Goal: Task Accomplishment & Management: Manage account settings

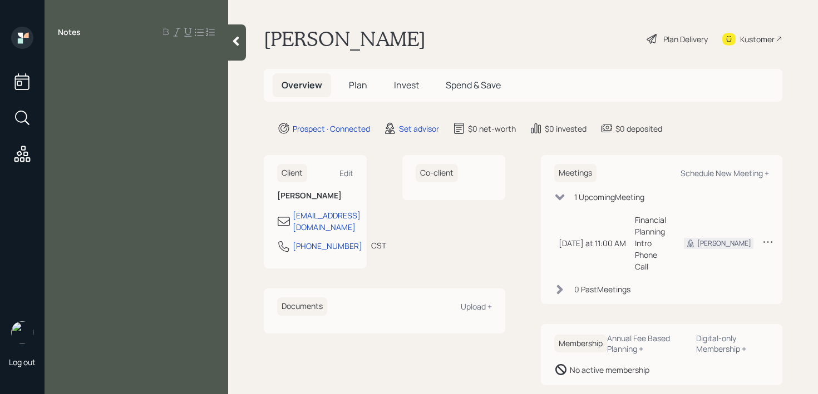
click at [89, 67] on div "Notes" at bounding box center [137, 204] width 184 height 354
click at [75, 55] on div at bounding box center [136, 57] width 157 height 12
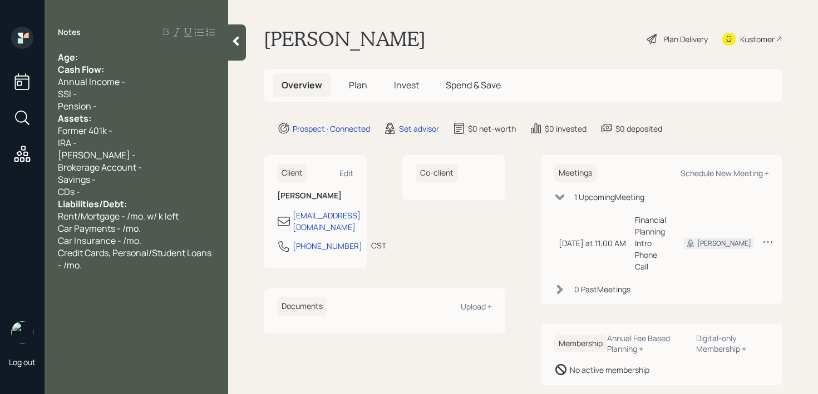
click at [96, 55] on div "Age:" at bounding box center [136, 57] width 157 height 12
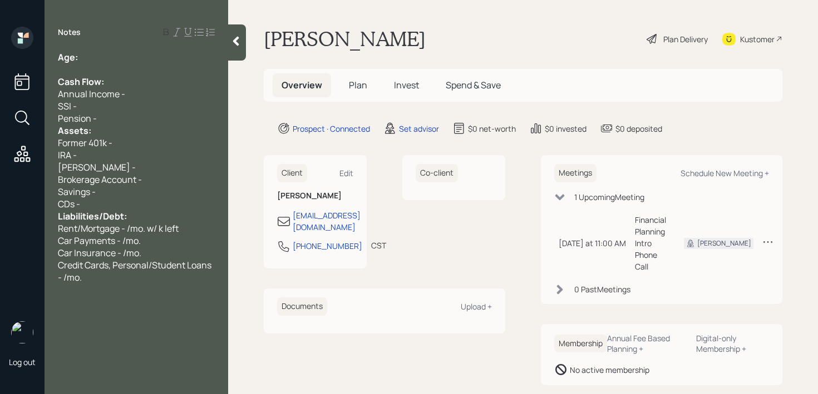
click at [115, 108] on div "SSI -" at bounding box center [136, 106] width 157 height 12
click at [115, 121] on div "Pension -" at bounding box center [136, 118] width 157 height 12
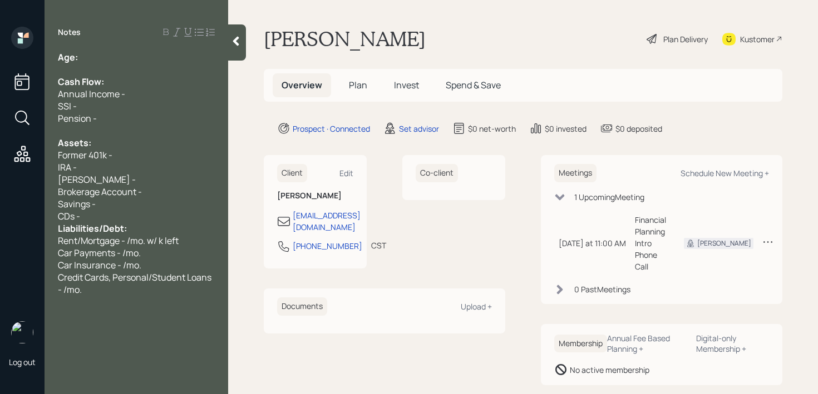
click at [115, 217] on div "CDs -" at bounding box center [136, 216] width 157 height 12
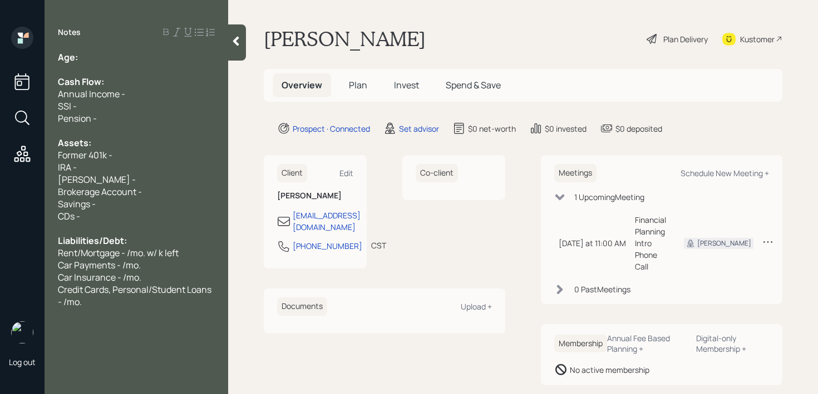
click at [146, 59] on div "Age:" at bounding box center [136, 57] width 157 height 12
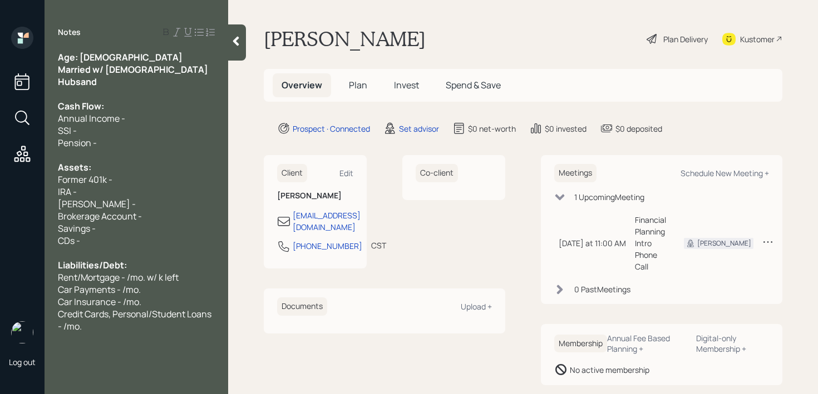
click at [150, 88] on div at bounding box center [136, 94] width 157 height 12
click at [150, 74] on span "Married w/ [DEMOGRAPHIC_DATA] Hubsand" at bounding box center [134, 75] width 152 height 24
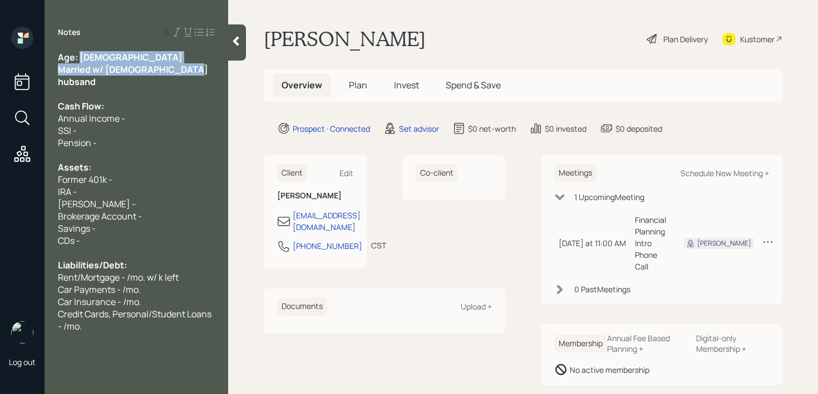
drag, startPoint x: 201, startPoint y: 72, endPoint x: 80, endPoint y: 60, distance: 122.4
click at [80, 60] on div "Age: [DEMOGRAPHIC_DATA] Married w/ [DEMOGRAPHIC_DATA] hubsand Cash Flow: Annual…" at bounding box center [136, 191] width 157 height 281
click at [110, 112] on span "Annual Income -" at bounding box center [91, 118] width 67 height 12
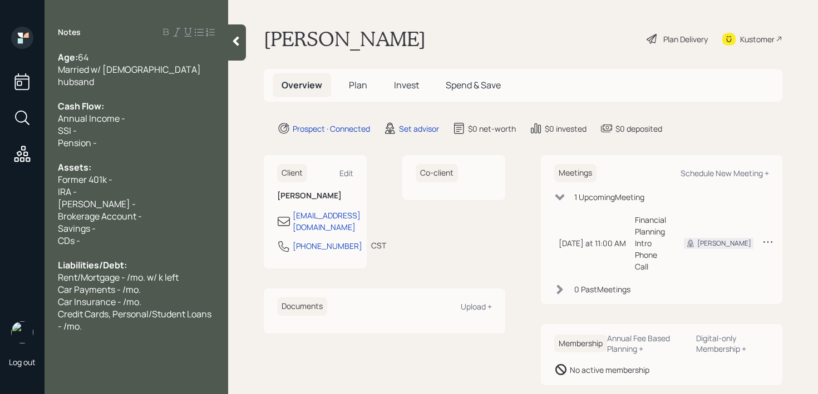
click at [109, 223] on div "Savings -" at bounding box center [136, 229] width 157 height 12
click at [125, 210] on span "Brokerage Account -" at bounding box center [100, 216] width 84 height 12
click at [156, 210] on div "Brokerage Account -" at bounding box center [136, 216] width 157 height 12
drag, startPoint x: 127, startPoint y: 192, endPoint x: 1, endPoint y: 192, distance: 126.8
click at [4, 192] on div "Log out Notes Age: [DEMOGRAPHIC_DATA] Married w/ [DEMOGRAPHIC_DATA] hubsand Cas…" at bounding box center [409, 197] width 818 height 394
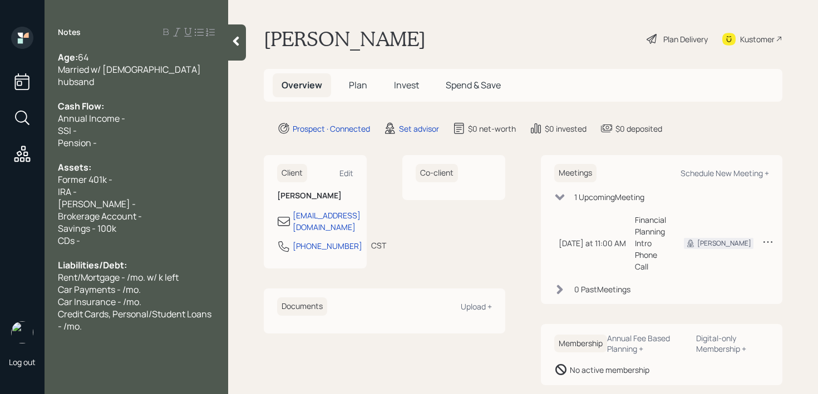
click at [106, 198] on div "[PERSON_NAME] -" at bounding box center [136, 204] width 157 height 12
click at [110, 198] on div "[PERSON_NAME] -" at bounding box center [136, 204] width 157 height 12
click at [118, 186] on div "IRA -" at bounding box center [136, 192] width 157 height 12
click at [143, 186] on div "IRA - ~60k" at bounding box center [136, 192] width 157 height 12
click at [130, 186] on div "IRA - ~60k-85k" at bounding box center [136, 192] width 157 height 12
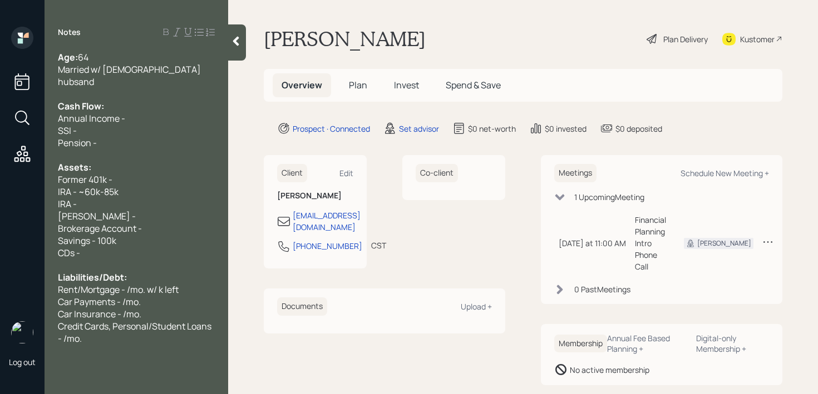
click at [140, 198] on div "IRA -" at bounding box center [136, 204] width 157 height 12
drag, startPoint x: 140, startPoint y: 191, endPoint x: 28, endPoint y: 191, distance: 112.4
click at [28, 191] on div "Log out Notes Age: [DEMOGRAPHIC_DATA] Married w/ [DEMOGRAPHIC_DATA] hubsand Cas…" at bounding box center [409, 197] width 818 height 394
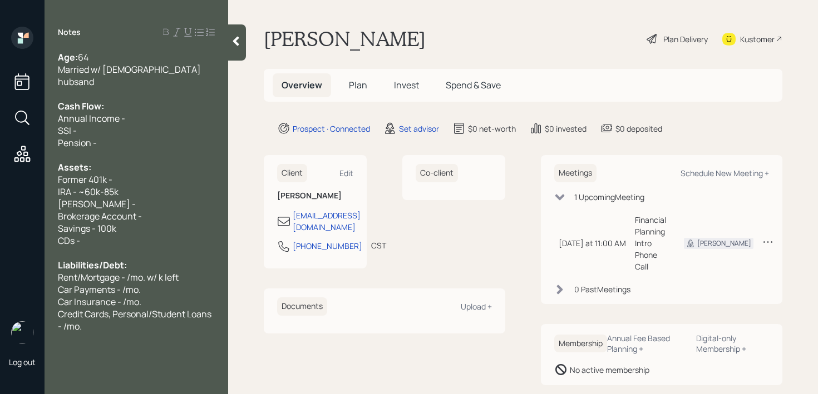
click at [136, 186] on div "IRA - ~60k-85k" at bounding box center [136, 192] width 157 height 12
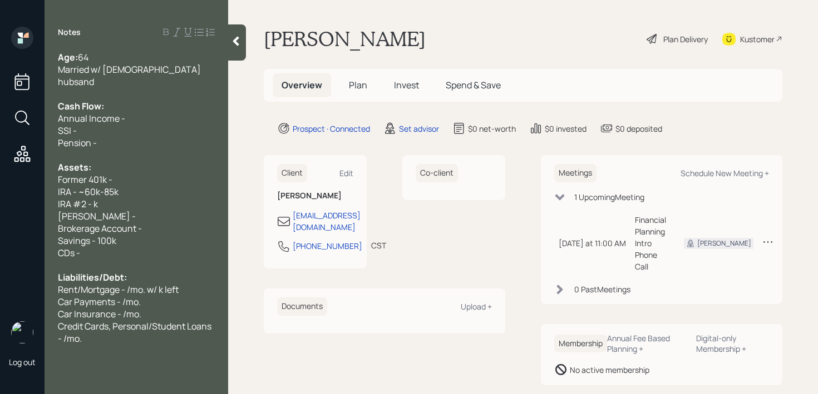
drag, startPoint x: 121, startPoint y: 160, endPoint x: 0, endPoint y: 160, distance: 120.7
click at [0, 160] on div "Log out Notes Age: [DEMOGRAPHIC_DATA] Married w/ [DEMOGRAPHIC_DATA] hubsand Cas…" at bounding box center [409, 197] width 818 height 394
click at [137, 161] on div "Assets:" at bounding box center [136, 167] width 157 height 12
drag, startPoint x: 137, startPoint y: 165, endPoint x: 46, endPoint y: 166, distance: 90.7
click at [50, 166] on div "Age: [DEMOGRAPHIC_DATA] Married w/ [DEMOGRAPHIC_DATA] hubsand Cash Flow: Annual…" at bounding box center [137, 198] width 184 height 294
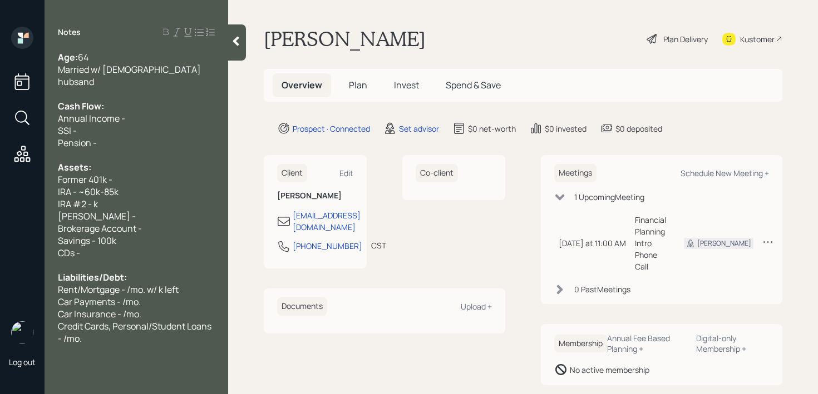
click at [95, 198] on span "IRA #2 - k" at bounding box center [78, 204] width 40 height 12
click at [151, 223] on div "Brokerage Account -" at bounding box center [136, 229] width 157 height 12
click at [143, 186] on div "IRA - ~60k-85k" at bounding box center [136, 192] width 157 height 12
click at [146, 198] on div "Husband;s IRA - 10k" at bounding box center [136, 204] width 157 height 12
click at [97, 198] on span "Husband;s IRA - 10k" at bounding box center [98, 204] width 80 height 12
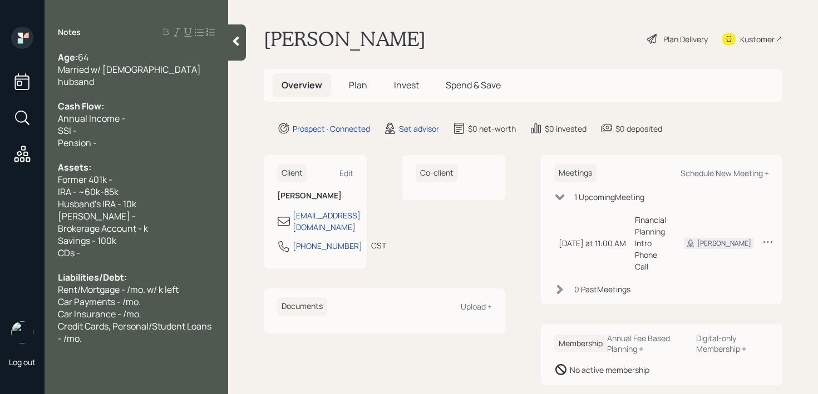
click at [57, 180] on div "Age: [DEMOGRAPHIC_DATA] Married w/ [DEMOGRAPHIC_DATA] hubsand Cash Flow: Annual…" at bounding box center [137, 198] width 184 height 294
click at [59, 186] on span "IRA - ~60k-85k" at bounding box center [88, 192] width 61 height 12
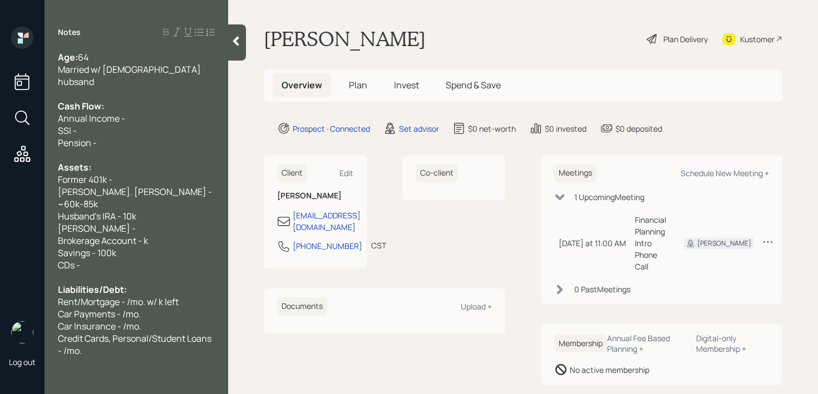
click at [147, 235] on span "Brokerage Account - k" at bounding box center [103, 241] width 90 height 12
click at [142, 235] on span "Brokerage Account - k" at bounding box center [103, 241] width 90 height 12
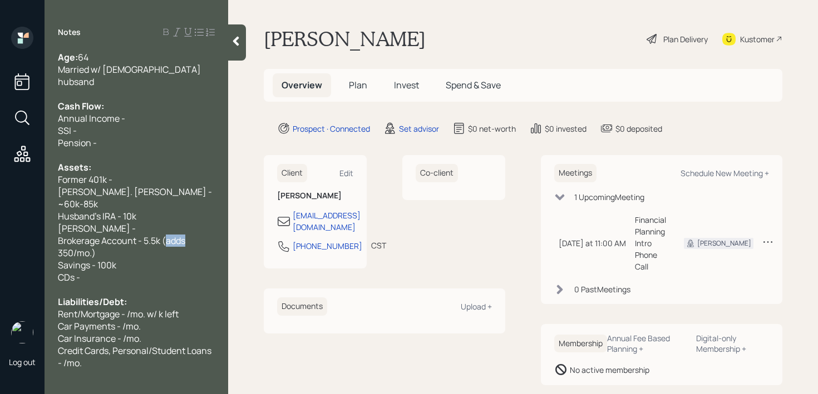
drag, startPoint x: 187, startPoint y: 216, endPoint x: 165, endPoint y: 219, distance: 22.4
click at [165, 235] on span "Brokerage Account - 5.5k (adds 350/mo.)" at bounding box center [122, 247] width 129 height 24
click at [68, 235] on span "Brokerage Account - 5.5k (Contributes 350/mo.)" at bounding box center [137, 247] width 158 height 24
click at [175, 68] on span "Married w/ [DEMOGRAPHIC_DATA] hubsand" at bounding box center [130, 75] width 145 height 24
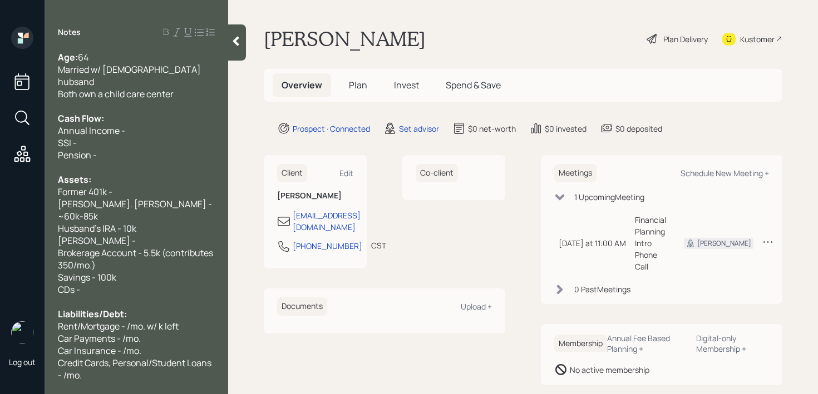
click at [134, 186] on div "Former 401k -" at bounding box center [136, 192] width 157 height 12
drag, startPoint x: 90, startPoint y: 179, endPoint x: 33, endPoint y: 179, distance: 56.7
click at [33, 179] on div "Log out Notes Age: [DEMOGRAPHIC_DATA] Married w/ [DEMOGRAPHIC_DATA] hubsand Bot…" at bounding box center [409, 197] width 818 height 394
click at [153, 174] on div "Assets:" at bounding box center [136, 180] width 157 height 12
click at [152, 186] on div "Current 401k -" at bounding box center [136, 192] width 157 height 12
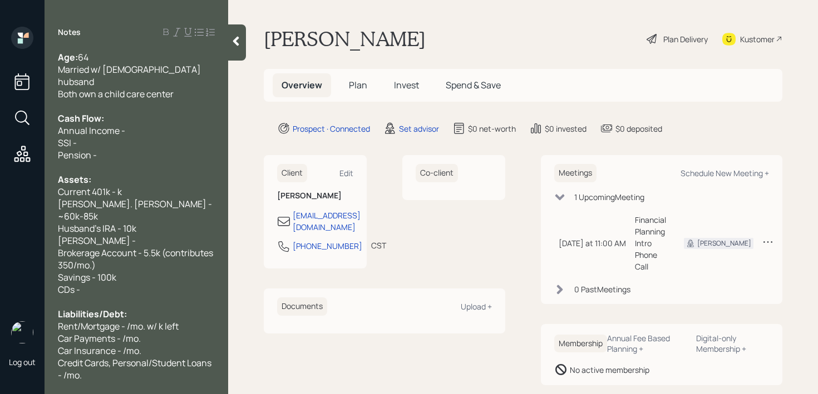
click at [67, 198] on span "[PERSON_NAME]. [PERSON_NAME] - ~60k-85k" at bounding box center [136, 210] width 156 height 24
click at [90, 198] on span "[PERSON_NAME]. [PERSON_NAME] - ~60k-85k" at bounding box center [136, 210] width 156 height 24
click at [92, 198] on span "[PERSON_NAME]. [PERSON_NAME] - ~60k-85k" at bounding box center [136, 210] width 156 height 24
click at [115, 186] on span "Current 401k - k" at bounding box center [90, 192] width 64 height 12
click at [122, 186] on div "Current 401k - k" at bounding box center [136, 192] width 157 height 12
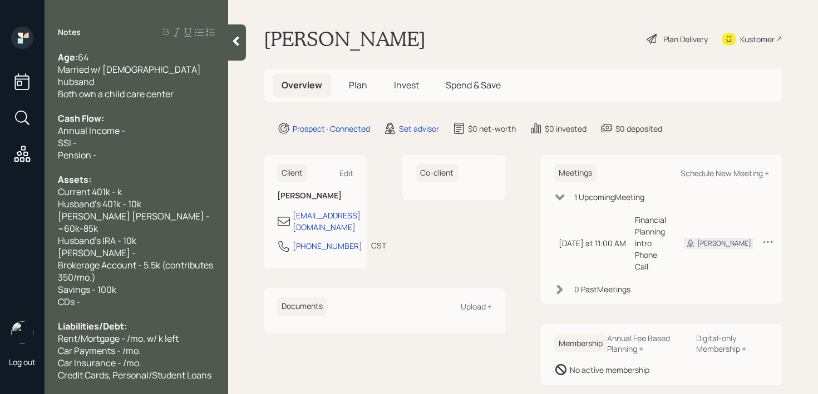
click at [118, 186] on span "Current 401k - k" at bounding box center [90, 192] width 64 height 12
click at [135, 198] on span "Husband's 401k - 10k" at bounding box center [99, 204] width 83 height 12
drag, startPoint x: 110, startPoint y: 145, endPoint x: 51, endPoint y: 133, distance: 59.7
click at [51, 133] on div "Age: [DEMOGRAPHIC_DATA] Married w/ [DEMOGRAPHIC_DATA] hubsand Both own a child …" at bounding box center [137, 216] width 184 height 330
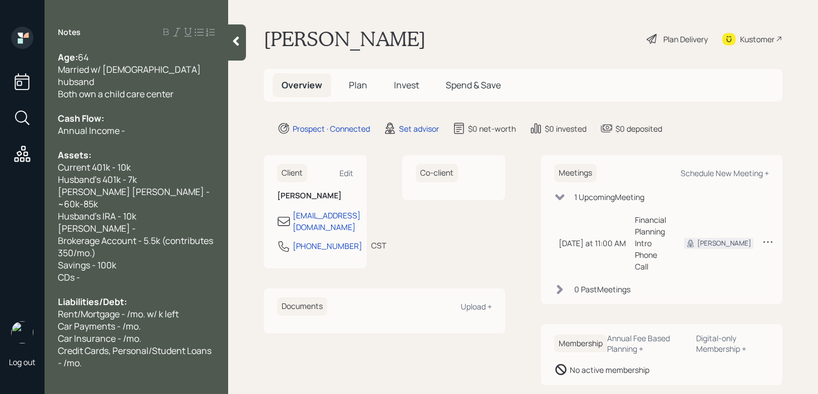
click at [61, 125] on span "Annual Income -" at bounding box center [91, 131] width 67 height 12
click at [193, 125] on div "Annual Household Income -" at bounding box center [136, 131] width 157 height 12
click at [183, 161] on div "Current 401k - 10k" at bounding box center [136, 167] width 157 height 12
click at [180, 210] on div "Husband's IRA - 10k" at bounding box center [136, 216] width 157 height 12
click at [146, 271] on div "CDs -" at bounding box center [136, 277] width 157 height 12
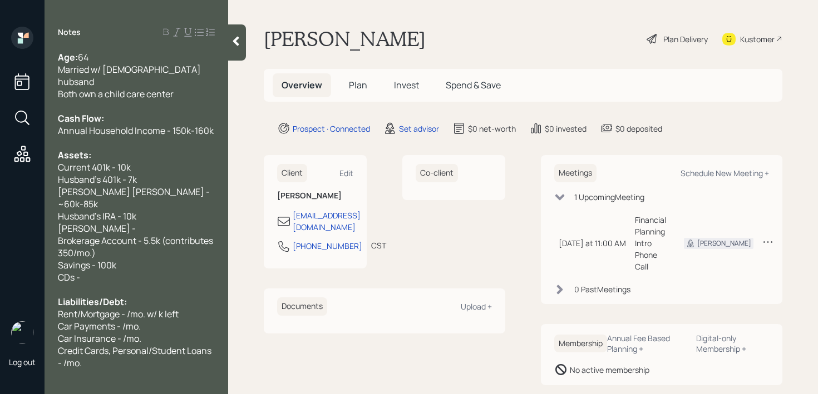
drag, startPoint x: 146, startPoint y: 251, endPoint x: 0, endPoint y: 251, distance: 145.7
click at [0, 251] on div "Log out Notes Age: [DEMOGRAPHIC_DATA] Married w/ [DEMOGRAPHIC_DATA] hubsand Bot…" at bounding box center [409, 197] width 818 height 394
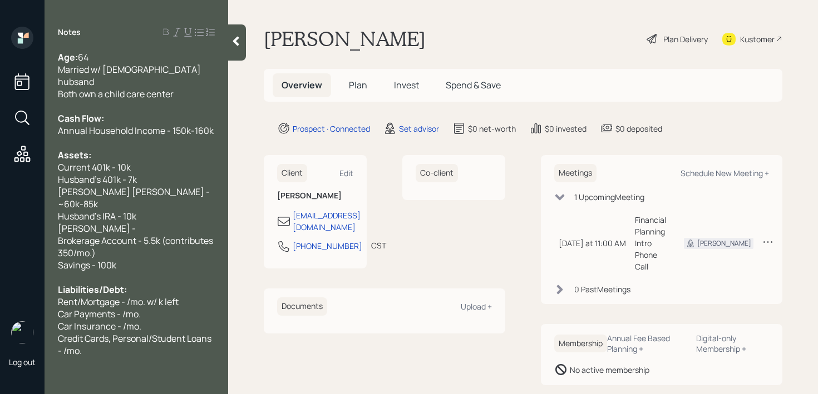
click at [197, 125] on span "Annual Household Income - 150k-160k" at bounding box center [136, 131] width 156 height 12
drag, startPoint x: 80, startPoint y: 279, endPoint x: 0, endPoint y: 279, distance: 80.1
click at [0, 279] on div "Log out Notes Age: [DEMOGRAPHIC_DATA] Married w/ [DEMOGRAPHIC_DATA] hubsand Bot…" at bounding box center [409, 197] width 818 height 394
click at [99, 284] on span "Liabilities/Debt:" at bounding box center [92, 290] width 69 height 12
drag, startPoint x: 106, startPoint y: 278, endPoint x: 152, endPoint y: 276, distance: 46.7
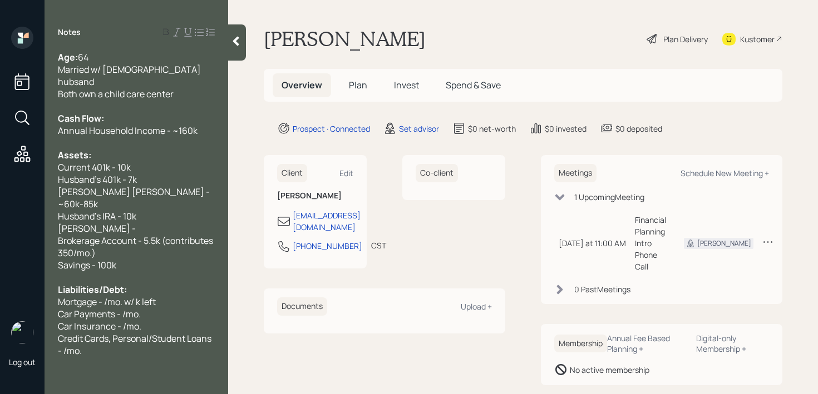
click at [106, 296] on span "Mortgage - /mo. w/ k left" at bounding box center [107, 302] width 98 height 12
drag, startPoint x: 169, startPoint y: 278, endPoint x: 135, endPoint y: 278, distance: 33.9
click at [135, 296] on div "Mortgage - /mo. w/ k left" at bounding box center [136, 302] width 157 height 12
click at [162, 296] on div "Mortgage - 2.5k/mo. w/" at bounding box center [136, 302] width 157 height 12
click at [166, 296] on div "Mortgage - 2.5k/mo." at bounding box center [136, 302] width 157 height 12
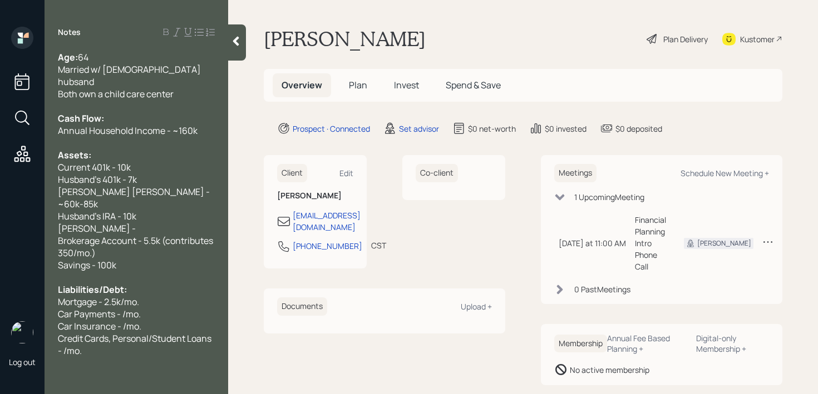
click at [123, 308] on span "Car Payments - /mo." at bounding box center [99, 314] width 83 height 12
click at [164, 308] on div "Car Payments - /mo." at bounding box center [136, 314] width 157 height 12
click at [120, 308] on span "Car Payments - /mo." at bounding box center [99, 314] width 83 height 12
click at [121, 308] on span "Car Payments - /mo." at bounding box center [99, 314] width 83 height 12
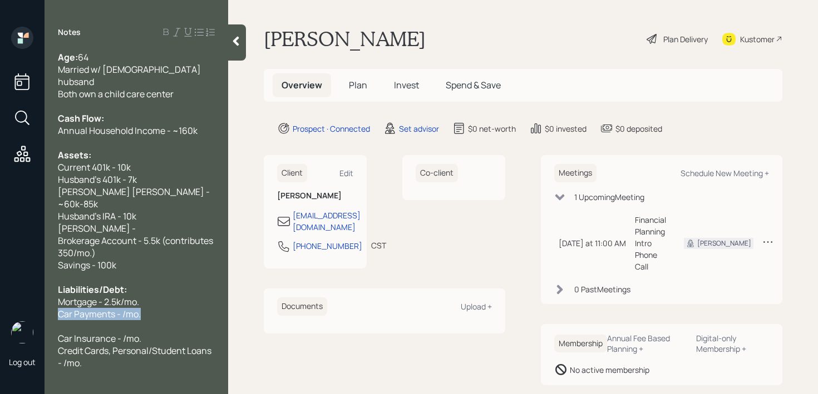
drag, startPoint x: 162, startPoint y: 294, endPoint x: 58, endPoint y: 294, distance: 103.5
click at [58, 308] on div "Car Payments - /mo." at bounding box center [136, 314] width 157 height 12
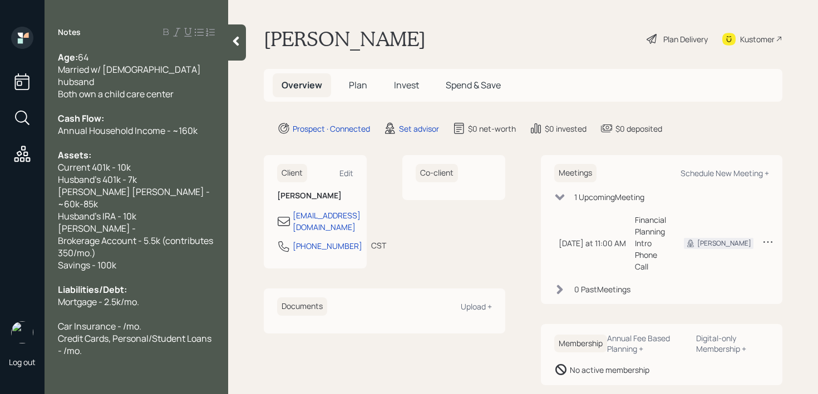
click at [137, 296] on span "Mortgage - 2.5k/mo." at bounding box center [98, 302] width 81 height 12
click at [136, 308] on div at bounding box center [136, 314] width 157 height 12
drag, startPoint x: 123, startPoint y: 287, endPoint x: 151, endPoint y: 277, distance: 29.6
click at [123, 308] on span "Car Insurance - /mo." at bounding box center [99, 314] width 83 height 12
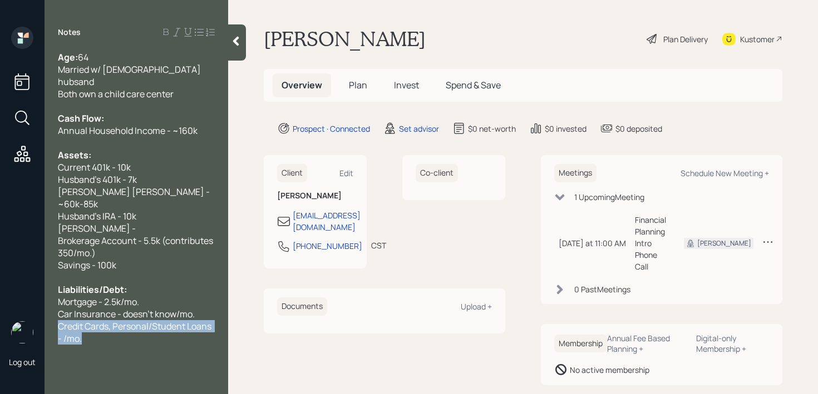
drag, startPoint x: 131, startPoint y: 315, endPoint x: 51, endPoint y: 303, distance: 80.4
click at [51, 303] on div "Age: [DEMOGRAPHIC_DATA] Married w/ [DEMOGRAPHIC_DATA] hubsand Both own a child …" at bounding box center [137, 198] width 184 height 294
click at [87, 323] on div "Notes Age: [DEMOGRAPHIC_DATA] Married w/ [DEMOGRAPHIC_DATA] hubsand Both own a …" at bounding box center [137, 204] width 184 height 354
drag, startPoint x: 92, startPoint y: 315, endPoint x: 54, endPoint y: 305, distance: 39.7
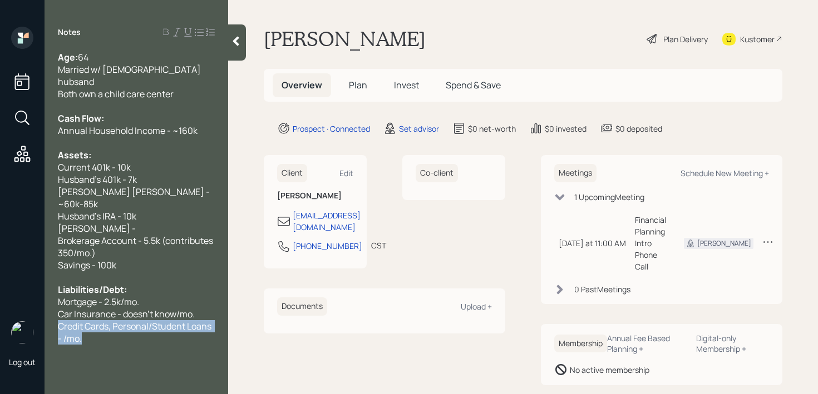
click at [54, 305] on div "Age: [DEMOGRAPHIC_DATA] Married w/ [DEMOGRAPHIC_DATA] hubsand Both own a child …" at bounding box center [137, 198] width 184 height 294
click at [165, 308] on div "Notes Age: [DEMOGRAPHIC_DATA] Married w/ [DEMOGRAPHIC_DATA] hubsand Both own a …" at bounding box center [137, 204] width 184 height 354
click at [182, 320] on div "Credit Cards - 1.5k" at bounding box center [136, 326] width 157 height 12
click at [162, 66] on span "Married w/ [DEMOGRAPHIC_DATA] hubsand" at bounding box center [130, 75] width 145 height 24
click at [236, 47] on div at bounding box center [237, 42] width 18 height 36
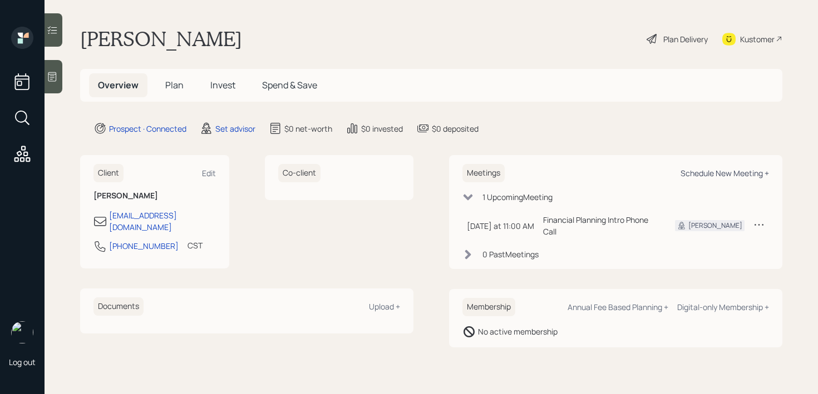
click at [724, 171] on div "Schedule New Meeting +" at bounding box center [724, 173] width 88 height 11
select select "round-[PERSON_NAME]"
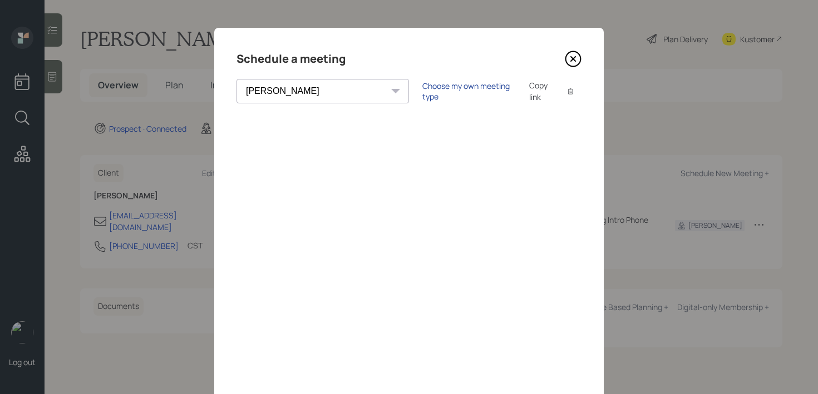
click at [429, 87] on div "Choose my own meeting type" at bounding box center [468, 91] width 93 height 21
click at [574, 61] on icon at bounding box center [573, 59] width 4 height 4
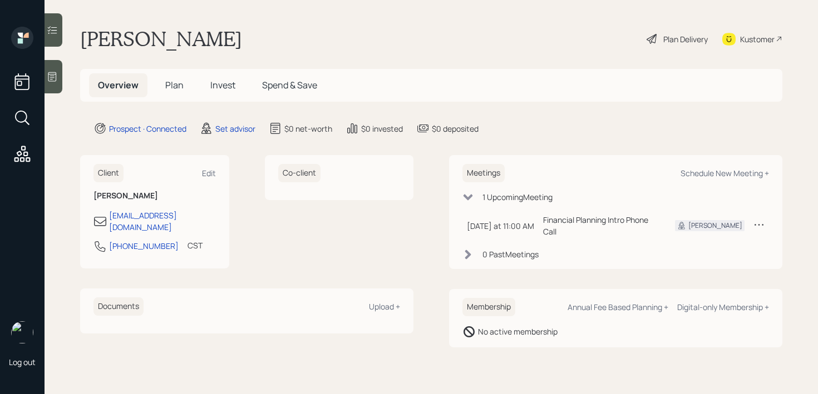
click at [52, 76] on icon at bounding box center [52, 76] width 11 height 11
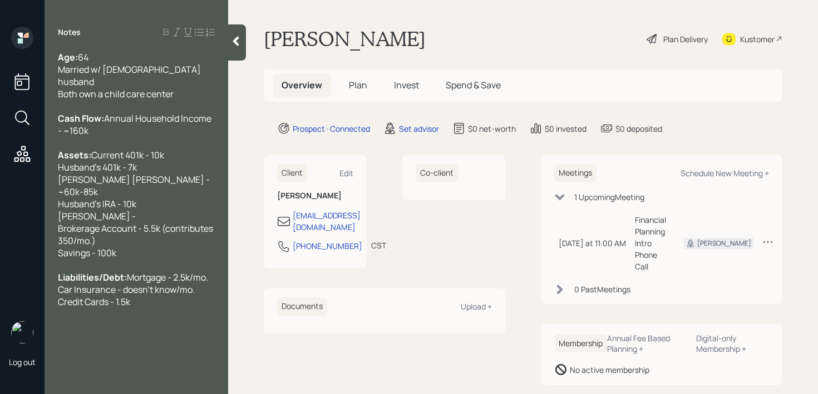
click at [239, 47] on div at bounding box center [237, 42] width 18 height 36
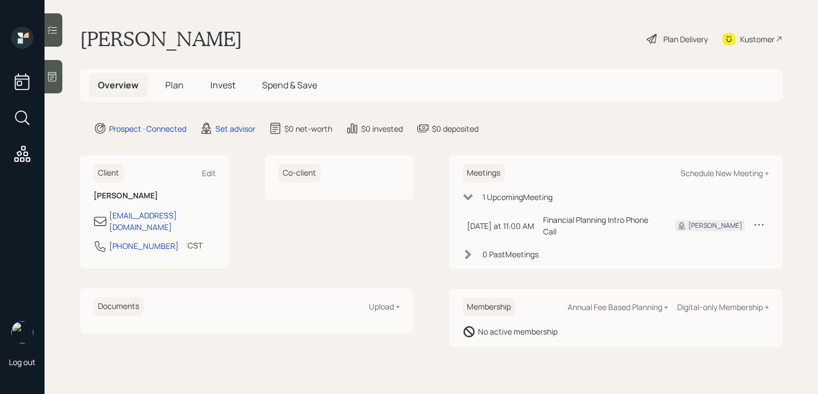
click at [765, 39] on div "Kustomer" at bounding box center [757, 39] width 34 height 12
click at [729, 176] on div "Schedule New Meeting +" at bounding box center [724, 173] width 88 height 11
select select "round-[PERSON_NAME]"
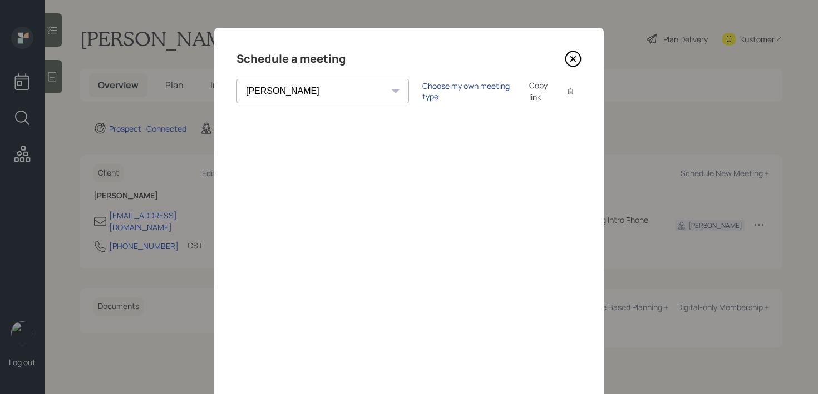
click at [427, 90] on div "Choose my own meeting type" at bounding box center [468, 91] width 93 height 21
click at [570, 65] on icon at bounding box center [573, 59] width 17 height 17
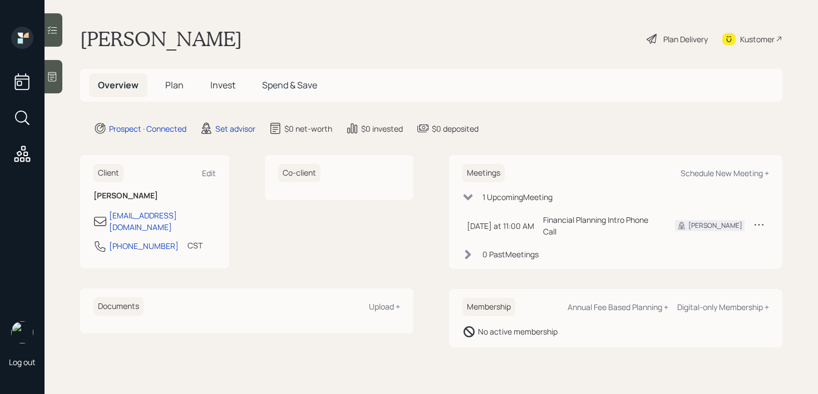
click at [57, 85] on div at bounding box center [54, 76] width 18 height 33
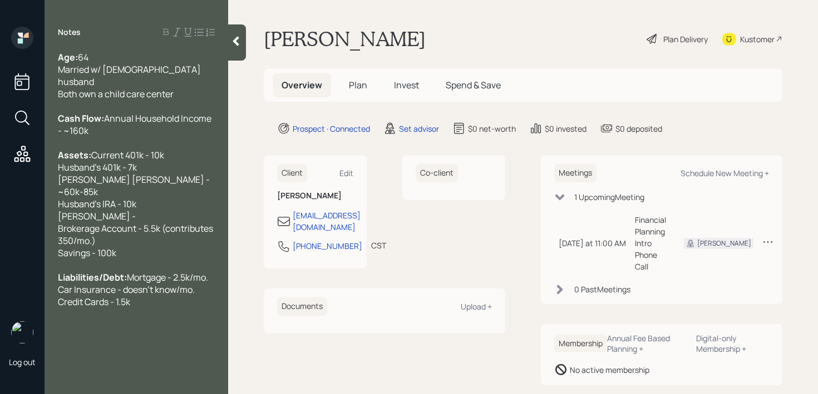
click at [182, 80] on div "Age: [DEMOGRAPHIC_DATA] Married w/ [DEMOGRAPHIC_DATA] husband Both own a child …" at bounding box center [136, 75] width 157 height 49
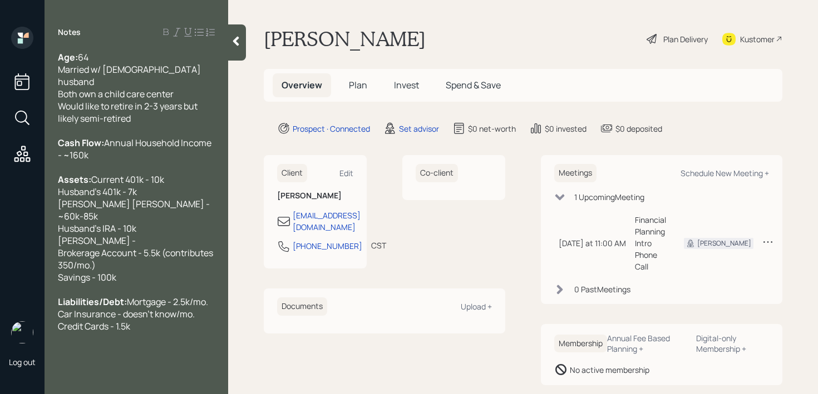
click at [152, 324] on div "Liabilities/Debt: Mortgage - 2.5k/mo. Car Insurance - doesn't know/mo. Credit C…" at bounding box center [136, 314] width 157 height 37
click at [756, 39] on div "Kustomer" at bounding box center [757, 39] width 34 height 12
drag, startPoint x: 176, startPoint y: 375, endPoint x: 46, endPoint y: 352, distance: 132.2
click at [46, 352] on div "Age: [DEMOGRAPHIC_DATA] Married w/ [DEMOGRAPHIC_DATA] husband Both own a child …" at bounding box center [137, 216] width 184 height 330
click at [185, 353] on span "Thinking about investing in [MEDICAL_DATA] estate for some sort of passive inco…" at bounding box center [136, 363] width 157 height 37
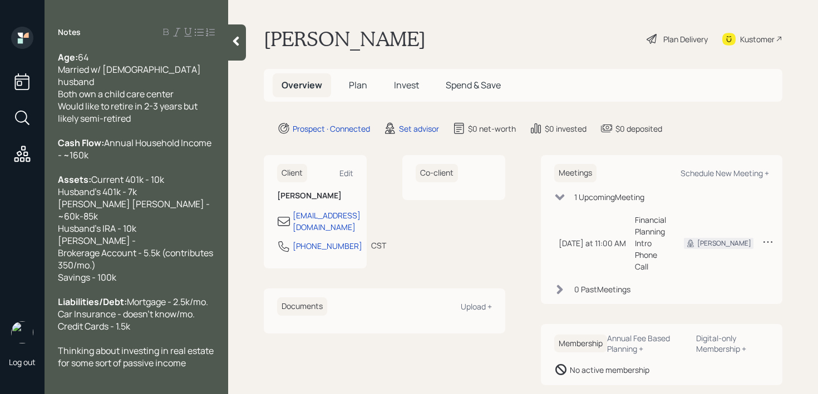
click at [203, 366] on div "Thinking about investing in real estate for some sort of passive income" at bounding box center [136, 357] width 157 height 24
click at [118, 369] on div "Notes Age: [DEMOGRAPHIC_DATA] Married w/ [DEMOGRAPHIC_DATA] husband Both own a …" at bounding box center [137, 204] width 184 height 354
click at [120, 364] on span "Thinking about investing in real estate for some sort of passive income" at bounding box center [136, 357] width 157 height 24
click at [123, 364] on span "Thinking about investing in real estate for some sort of passive income" at bounding box center [136, 357] width 157 height 24
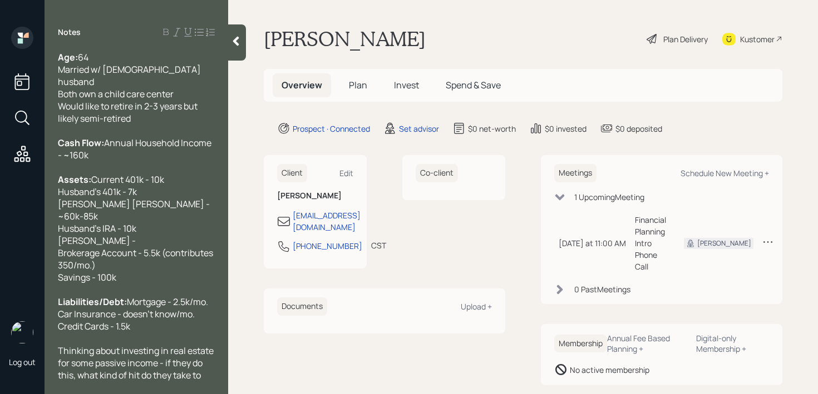
scroll to position [12, 0]
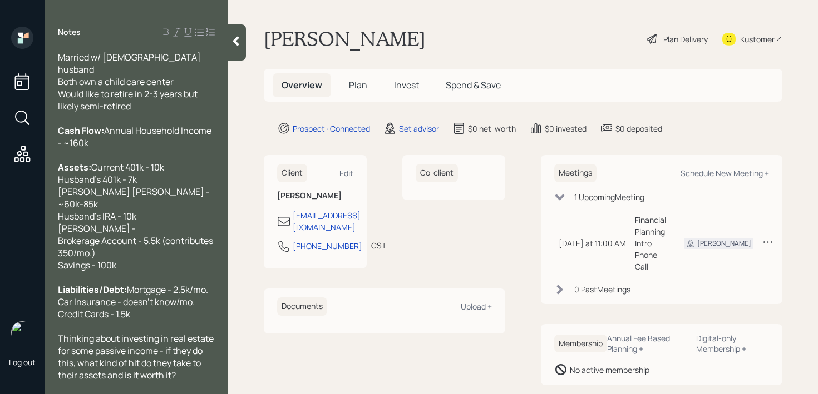
click at [157, 311] on div "Liabilities/Debt: Mortgage - 2.5k/mo. Car Insurance - doesn't know/mo. Credit C…" at bounding box center [136, 302] width 157 height 37
click at [192, 370] on div "Thinking about investing in real estate for some passive income - if they do th…" at bounding box center [136, 357] width 157 height 49
click at [192, 373] on div "Thinking about investing in real estate for some passive income - if they do th…" at bounding box center [136, 357] width 157 height 49
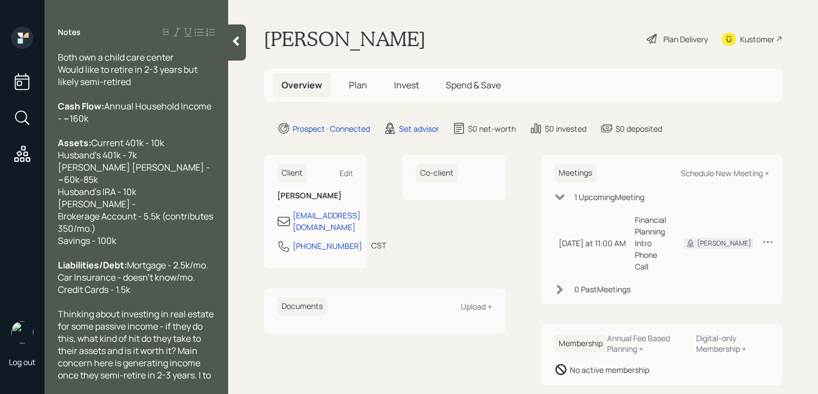
scroll to position [49, 0]
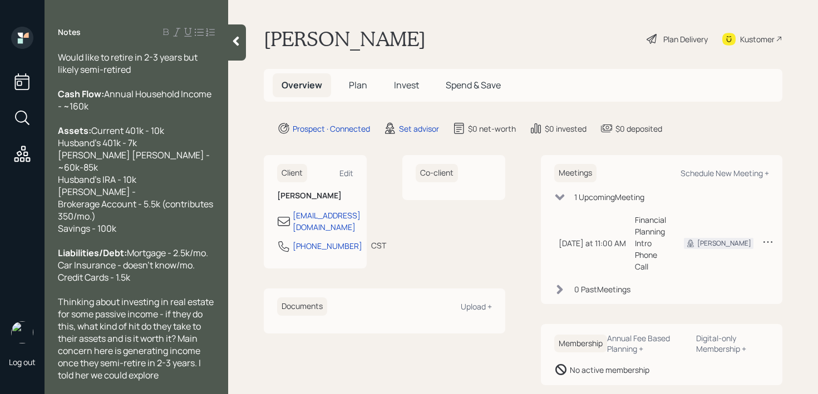
click at [99, 378] on span "Thinking about investing in real estate for some passive income - if they do th…" at bounding box center [136, 339] width 157 height 86
click at [199, 377] on div "Thinking about investing in real estate for some passive income - if they do th…" at bounding box center [136, 339] width 157 height 86
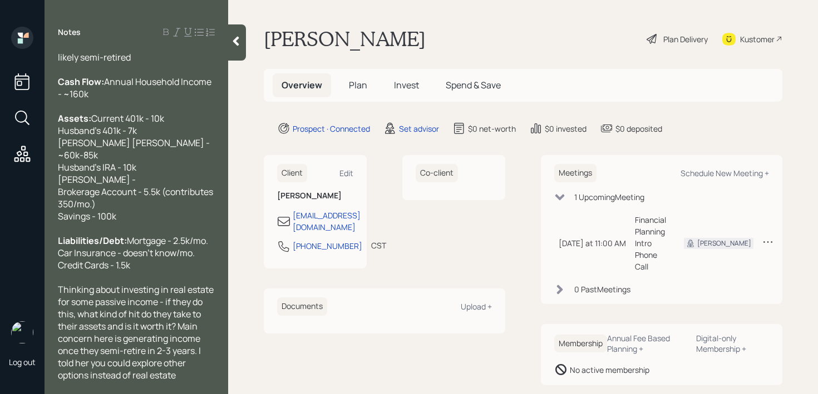
click at [169, 266] on div "Liabilities/Debt: Mortgage - 2.5k/mo. Car Insurance - doesn't know/mo. Credit C…" at bounding box center [136, 253] width 157 height 37
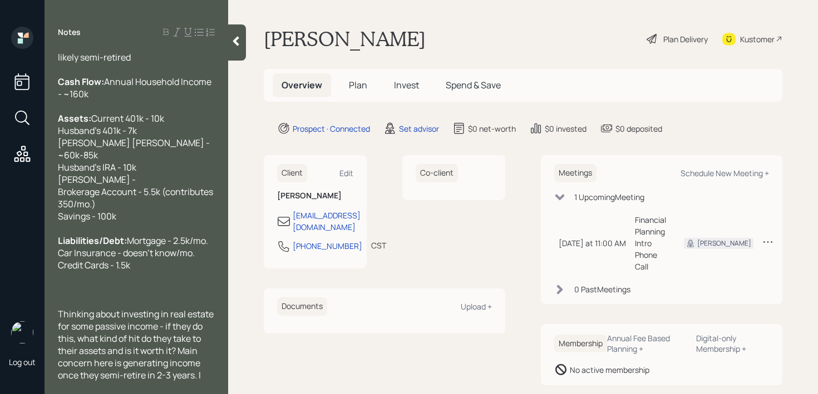
scroll to position [86, 0]
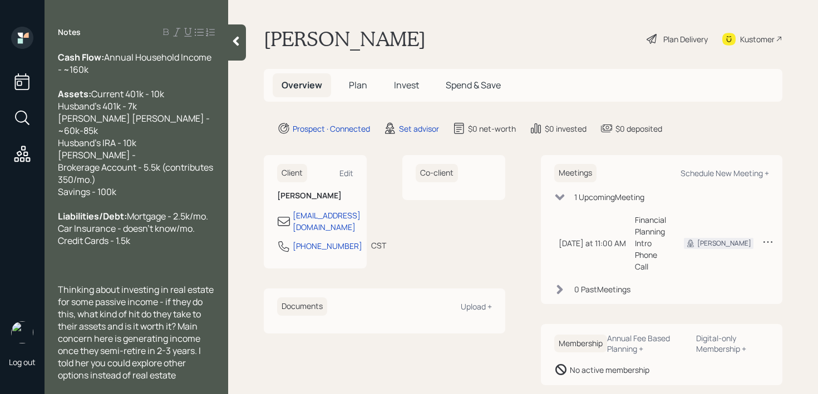
click at [88, 377] on span "Thinking about investing in real estate for some passive income - if they do th…" at bounding box center [136, 333] width 157 height 98
click at [89, 377] on span "Thinking about investing in real estate for some passive income - if they do th…" at bounding box center [136, 333] width 157 height 98
click at [197, 378] on div "Thinking about investing in real estate for some passive income - if they do th…" at bounding box center [136, 333] width 157 height 98
click at [135, 369] on span "Thinking about investing in real estate for some passive income - if they do th…" at bounding box center [136, 333] width 157 height 98
click at [134, 367] on span "Thinking about investing in real estate for some passive income - if they do th…" at bounding box center [136, 333] width 157 height 98
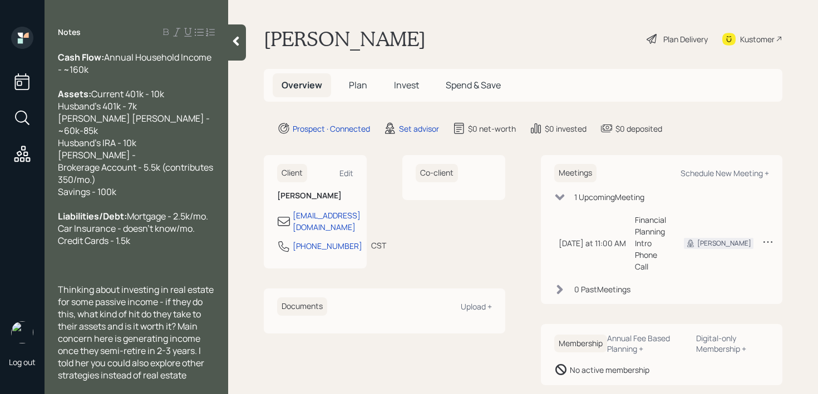
click at [195, 378] on div "Thinking about investing in real estate for some passive income - if they do th…" at bounding box center [136, 333] width 157 height 98
drag, startPoint x: 189, startPoint y: 244, endPoint x: 189, endPoint y: 238, distance: 6.7
click at [189, 244] on div "Liabilities/Debt: Mortgage - 2.5k/mo. Car Insurance - doesn't know/mo. Credit C…" at bounding box center [136, 228] width 157 height 37
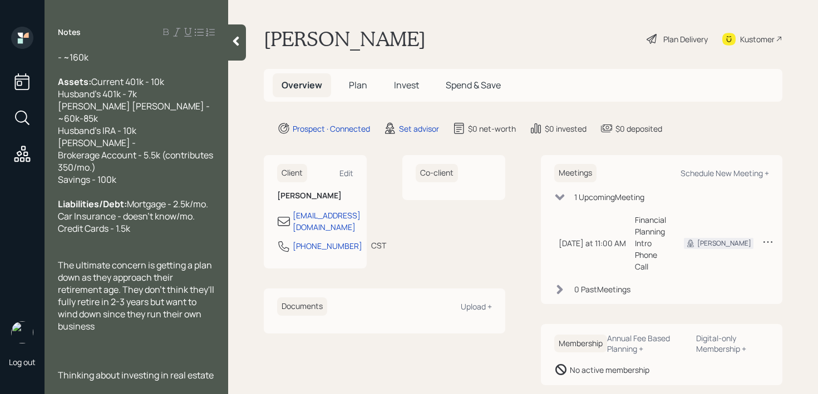
click at [197, 216] on div "Liabilities/Debt: Mortgage - 2.5k/mo. Car Insurance - doesn't know/mo. Credit C…" at bounding box center [136, 216] width 157 height 37
click at [144, 337] on div at bounding box center [136, 339] width 157 height 12
click at [146, 330] on div "The ultimate concern is getting a plan down as they approach their retirement a…" at bounding box center [136, 295] width 157 height 73
click at [128, 353] on div at bounding box center [136, 351] width 157 height 12
click at [125, 328] on div "The ultimate concern is getting a plan down as they approach their retirement a…" at bounding box center [136, 295] width 157 height 73
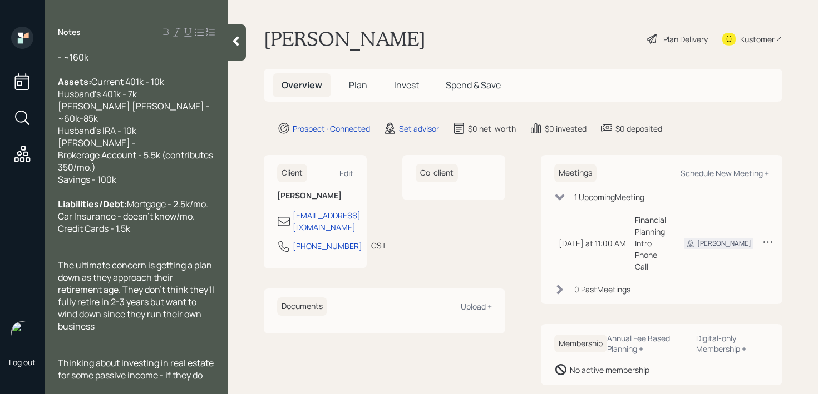
scroll to position [171, 0]
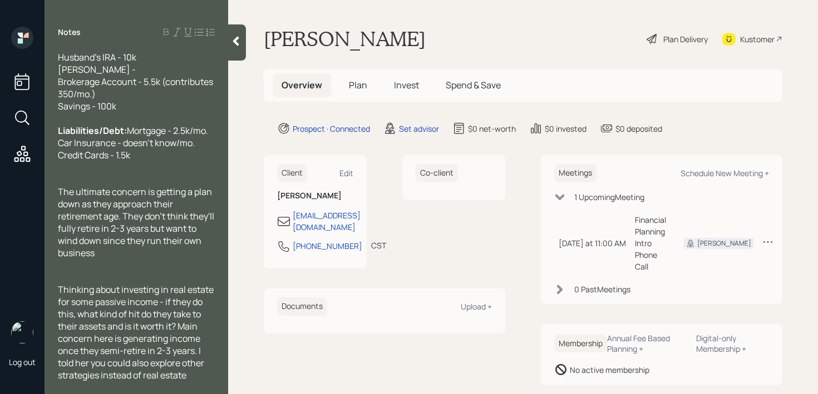
click at [143, 274] on div at bounding box center [136, 277] width 157 height 12
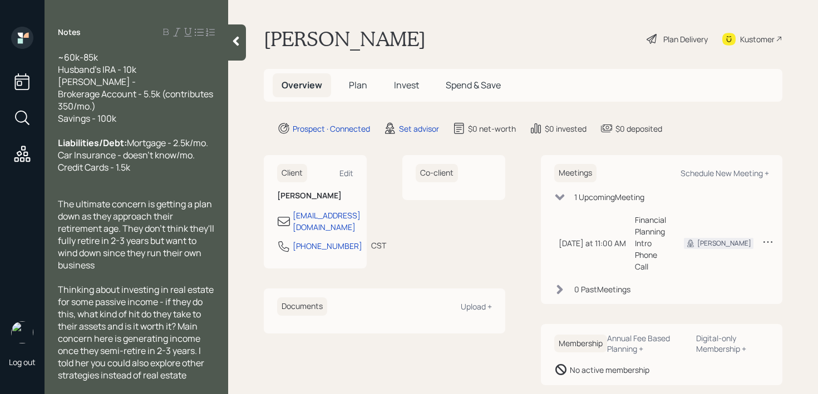
click at [192, 375] on div "Thinking about investing in real estate for some passive income - if they do th…" at bounding box center [136, 333] width 157 height 98
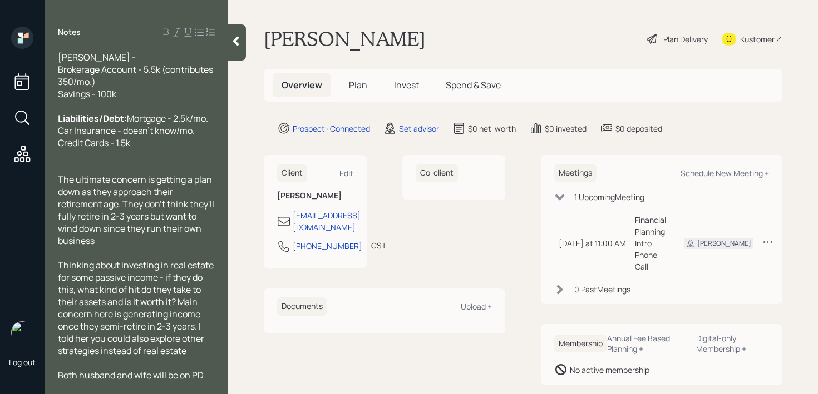
click at [233, 49] on div at bounding box center [237, 42] width 18 height 36
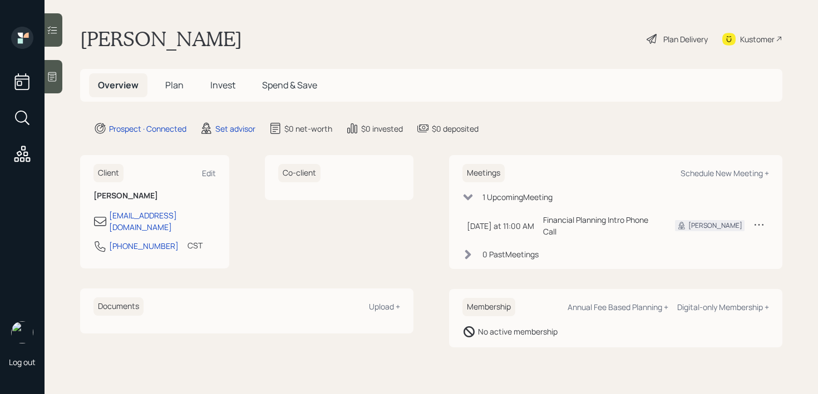
click at [418, 45] on div "[PERSON_NAME] Plan Delivery Kustomer" at bounding box center [431, 39] width 702 height 24
